Goal: Find contact information: Find contact information

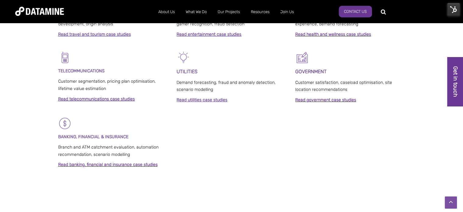
scroll to position [531, 0]
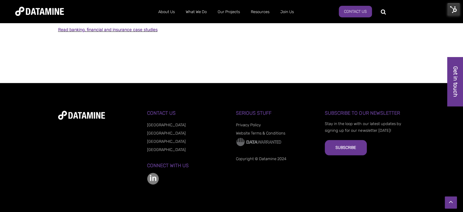
click at [156, 141] on link "[GEOGRAPHIC_DATA]" at bounding box center [166, 141] width 39 height 5
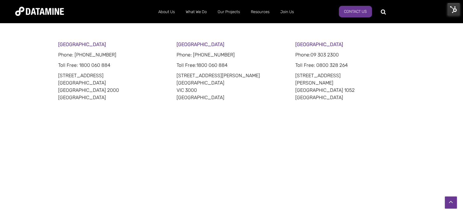
scroll to position [305, 0]
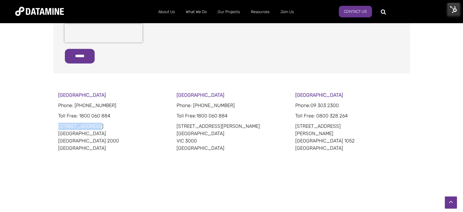
drag, startPoint x: 75, startPoint y: 125, endPoint x: 37, endPoint y: 124, distance: 38.1
click at [37, 124] on div "Sydney Phone: 02 8022 8332 Toll Free : 1800 060 884 201 Kent Street Sydney NSW …" at bounding box center [231, 174] width 463 height 166
copy p "201 Kent Street"
